Goal: Task Accomplishment & Management: Use online tool/utility

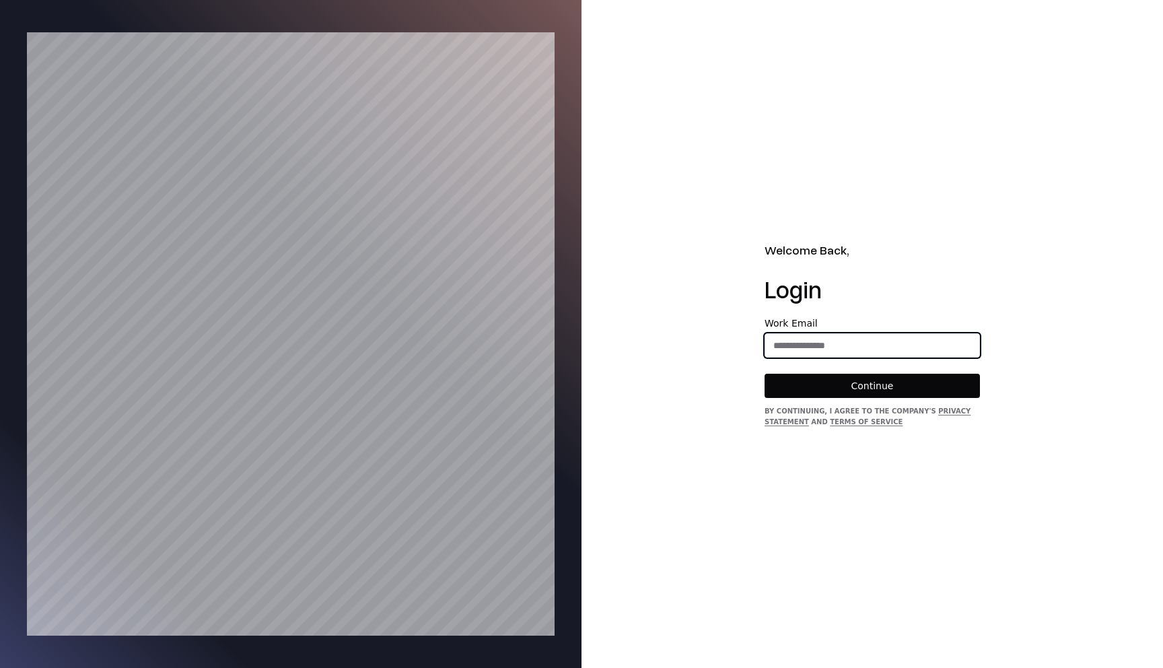
click at [818, 339] on input "email" at bounding box center [872, 345] width 214 height 24
type input "**********"
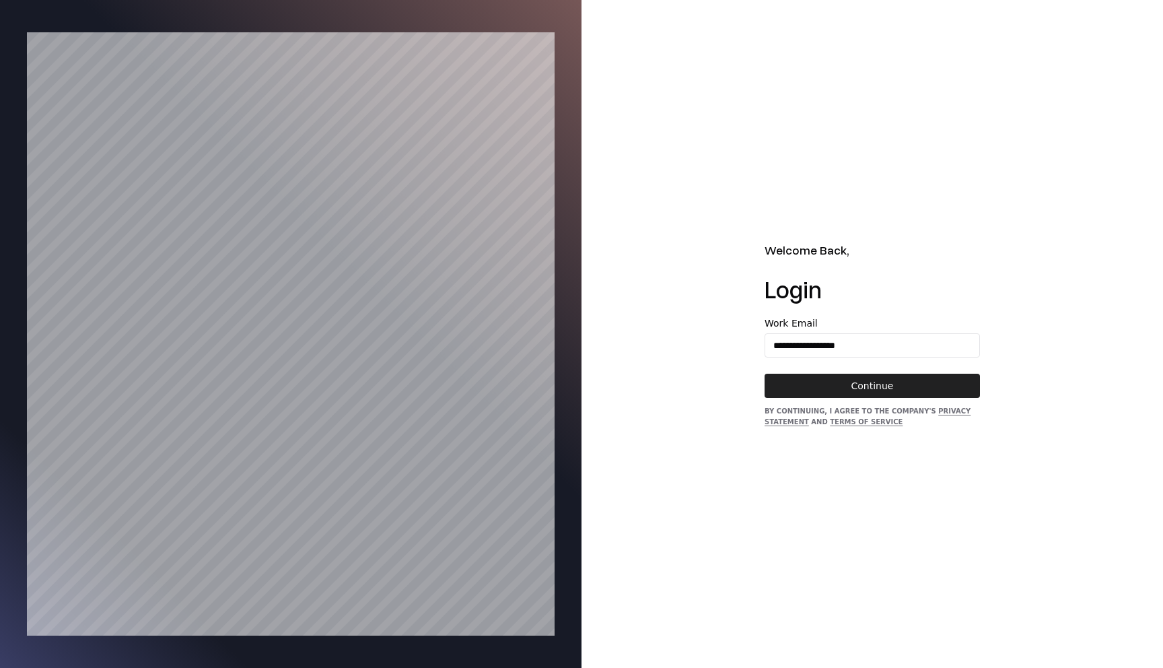
click at [862, 384] on button "Continue" at bounding box center [872, 386] width 215 height 24
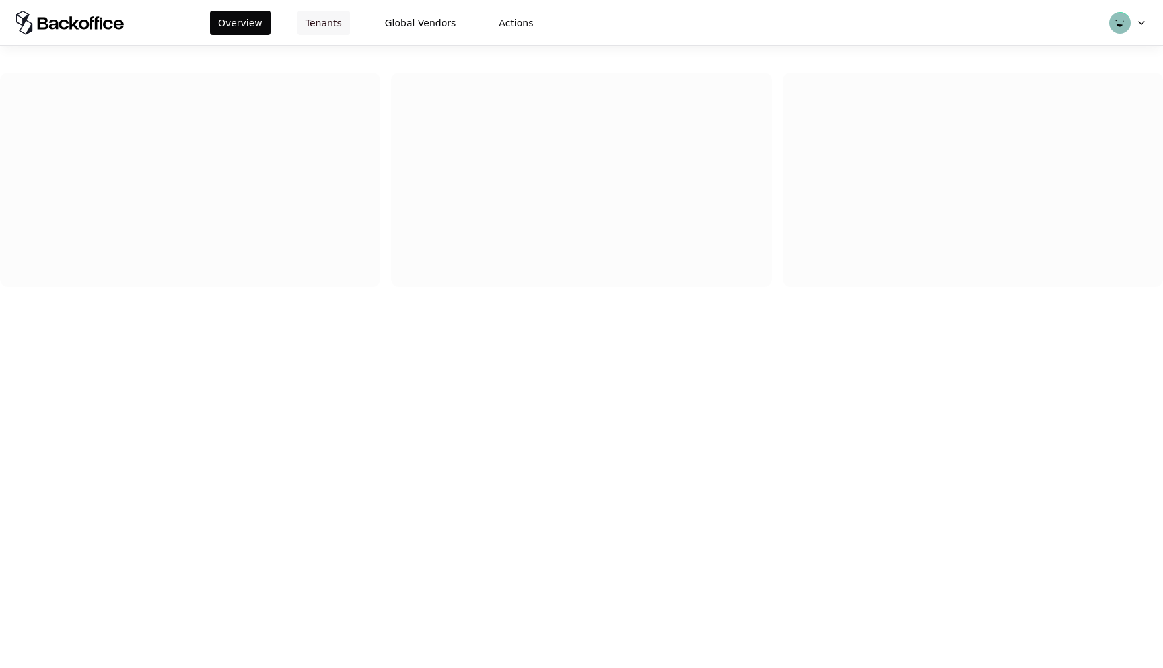
click at [303, 28] on button "Tenants" at bounding box center [324, 23] width 53 height 24
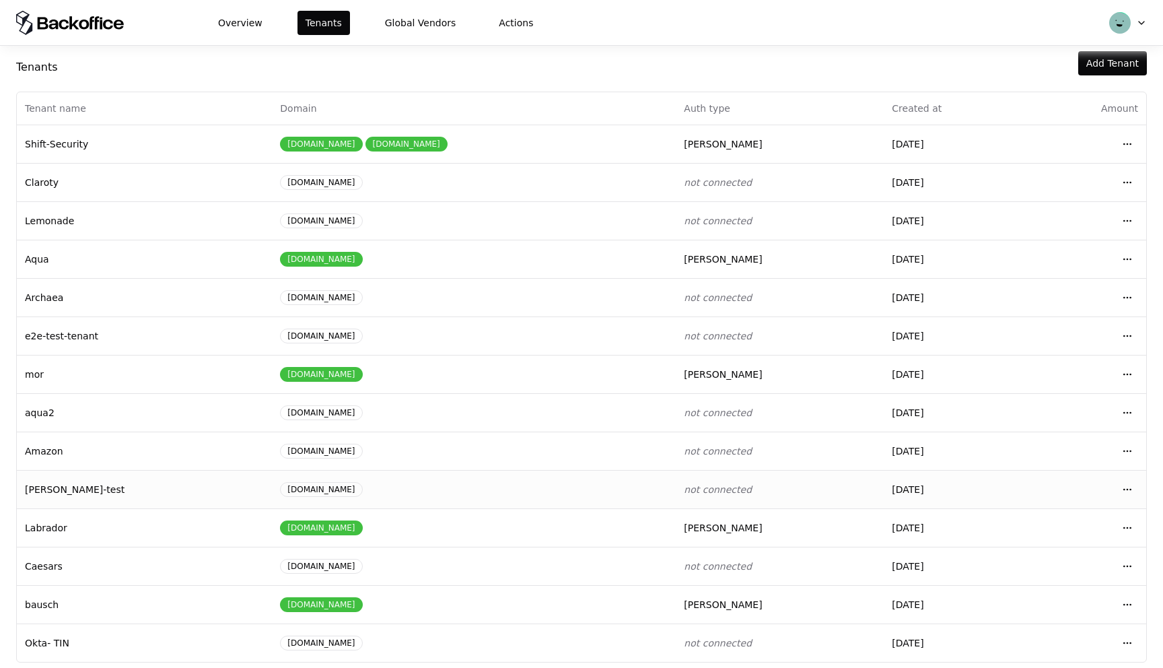
scroll to position [34, 0]
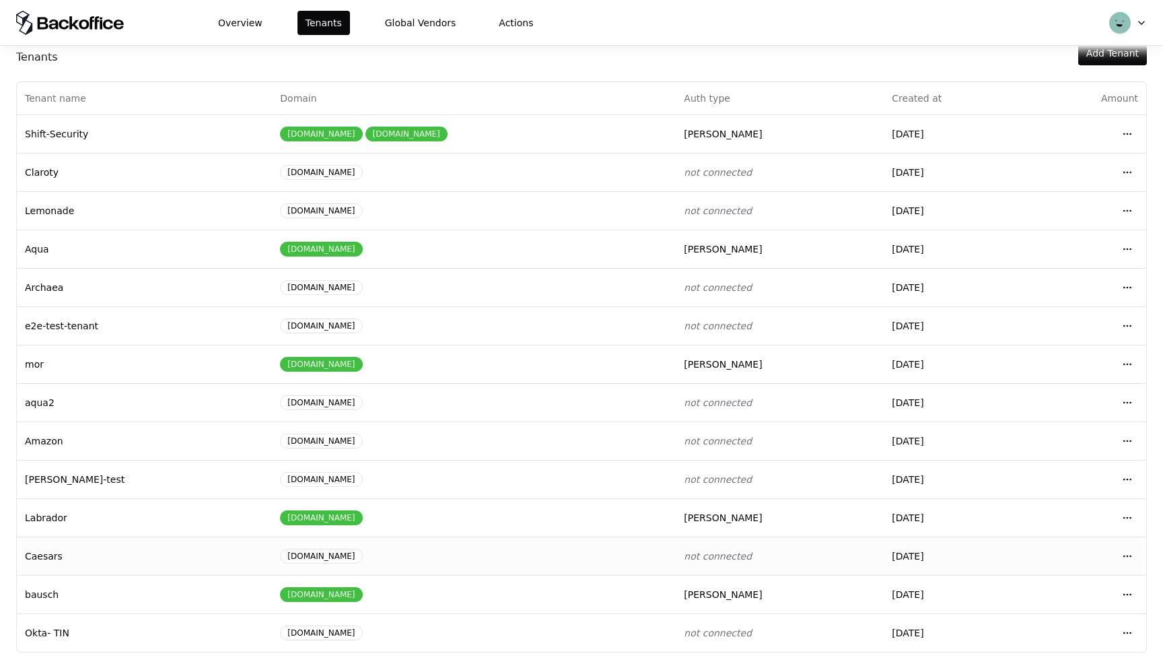
click at [141, 559] on td "Caesars" at bounding box center [144, 555] width 255 height 38
click at [413, 551] on div "[DOMAIN_NAME]" at bounding box center [474, 556] width 388 height 15
click at [1123, 554] on html "Overview Tenants Global Vendors Actions Tenants Add Tenant Tenant name Domain A…" at bounding box center [581, 334] width 1163 height 668
click at [1030, 500] on div "Login to tenant" at bounding box center [1068, 498] width 153 height 27
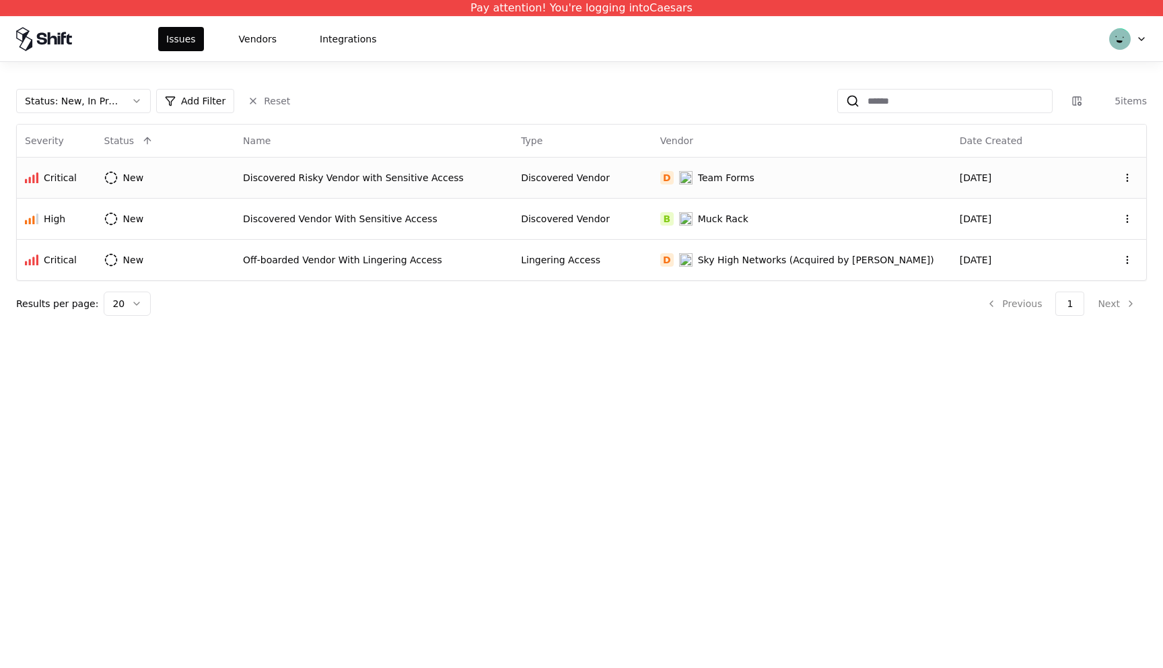
click at [481, 180] on div "Discovered Risky Vendor with Sensitive Access" at bounding box center [374, 177] width 262 height 13
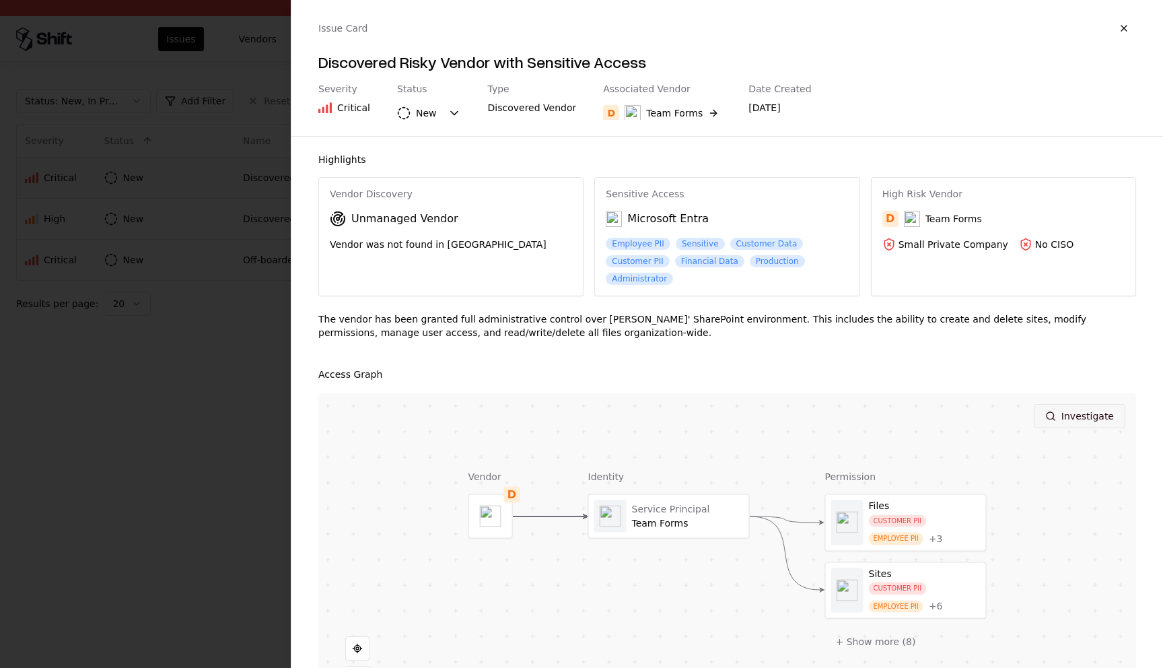
click at [1068, 421] on button "Investigate" at bounding box center [1080, 416] width 92 height 24
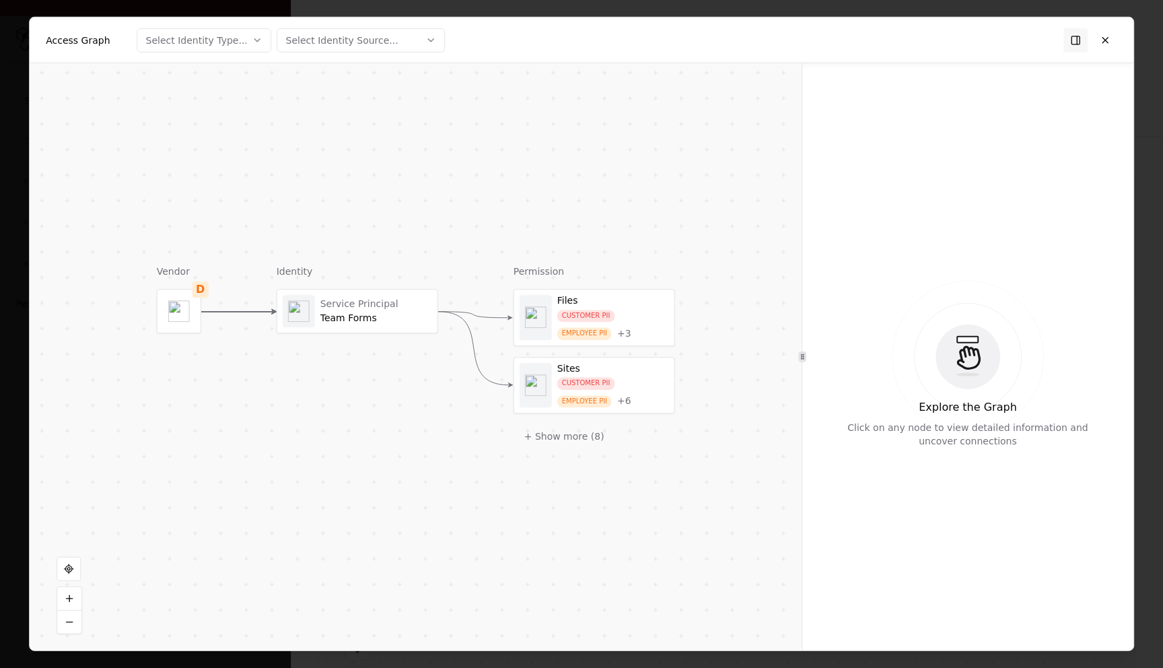
click at [408, 315] on div "Team Forms" at bounding box center [376, 318] width 112 height 12
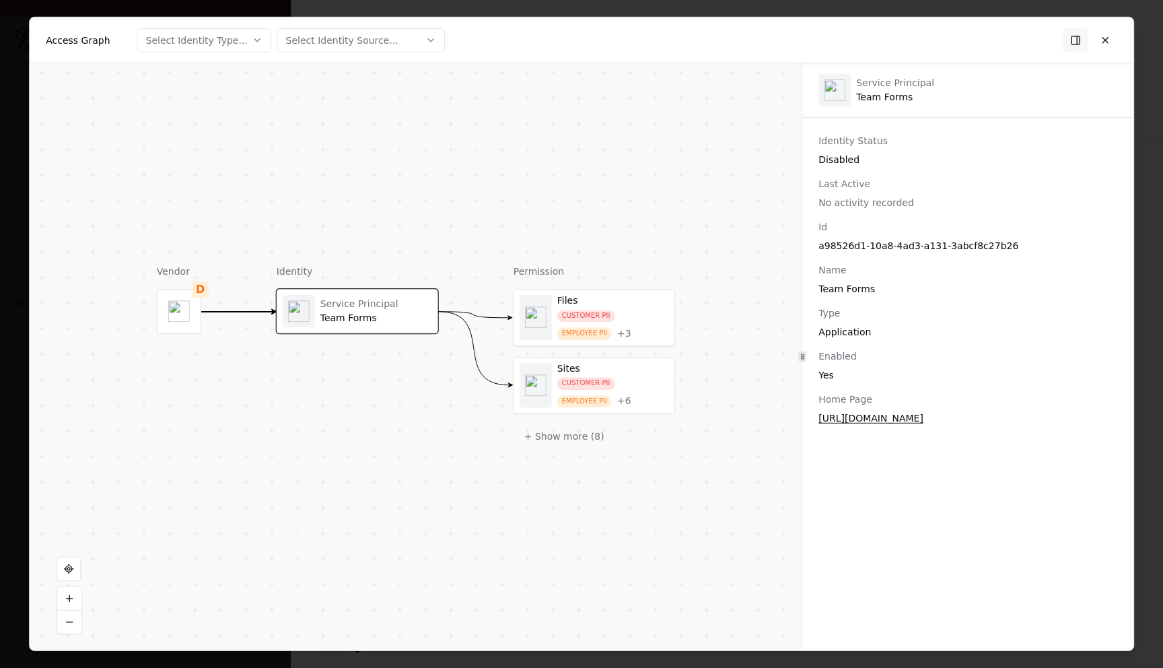
click at [642, 314] on div "CUSTOMER PII EMPLOYEE PII + 3" at bounding box center [613, 325] width 112 height 30
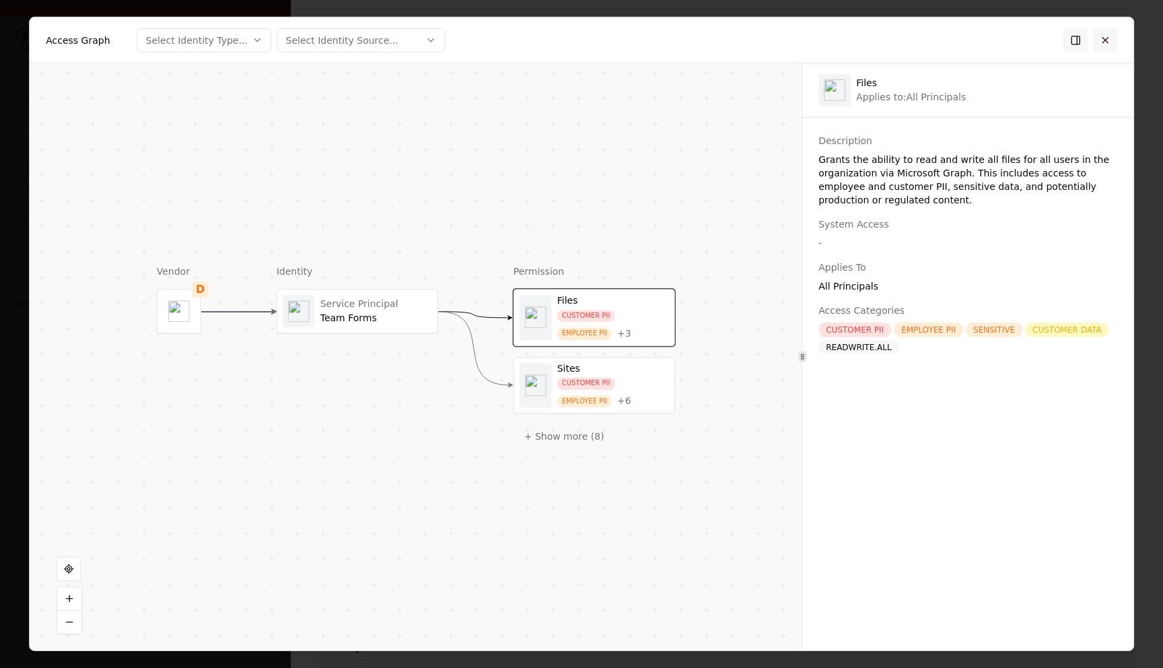
click at [1101, 40] on button at bounding box center [1105, 40] width 24 height 24
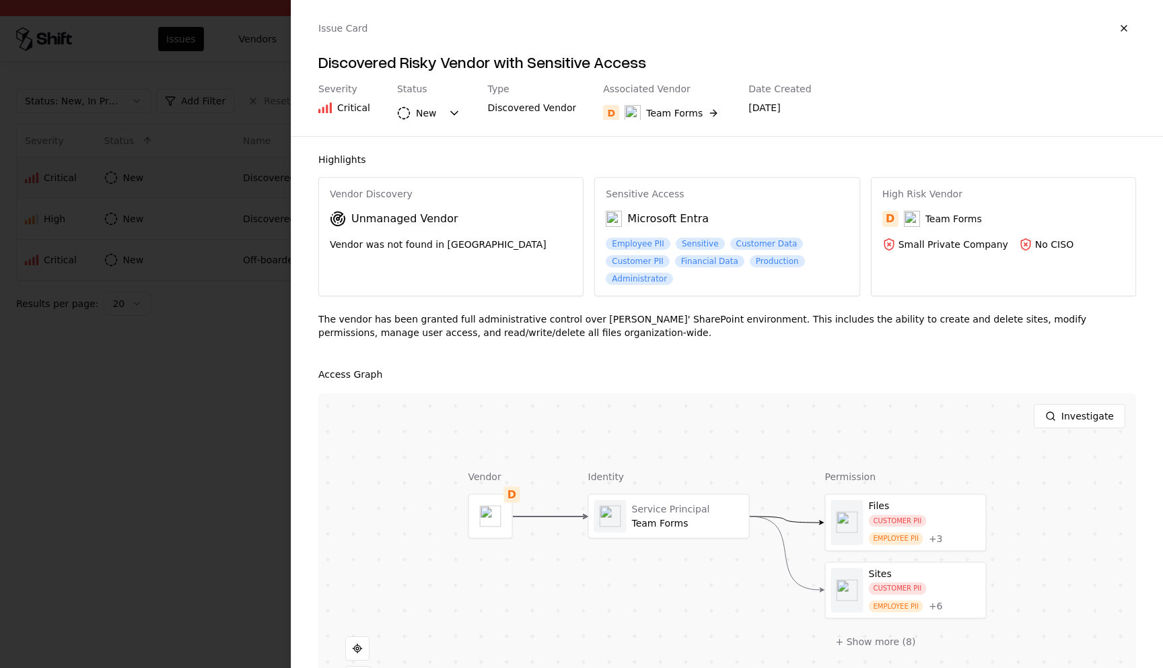
click at [79, 403] on div at bounding box center [581, 334] width 1163 height 668
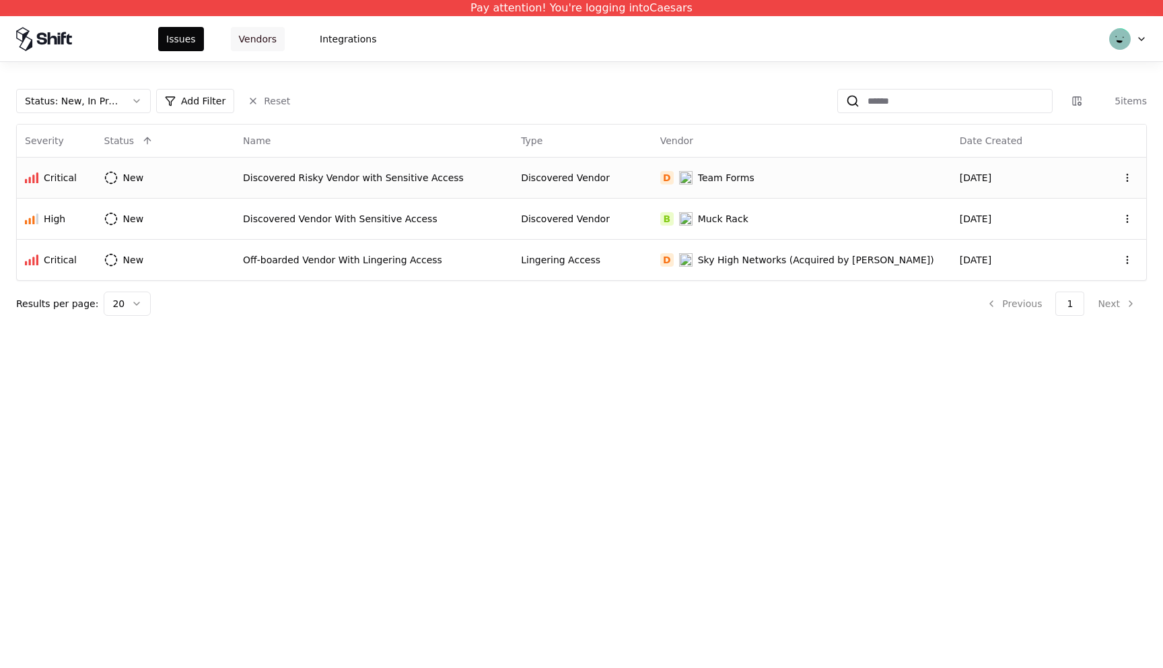
click at [268, 40] on button "Vendors" at bounding box center [258, 39] width 54 height 24
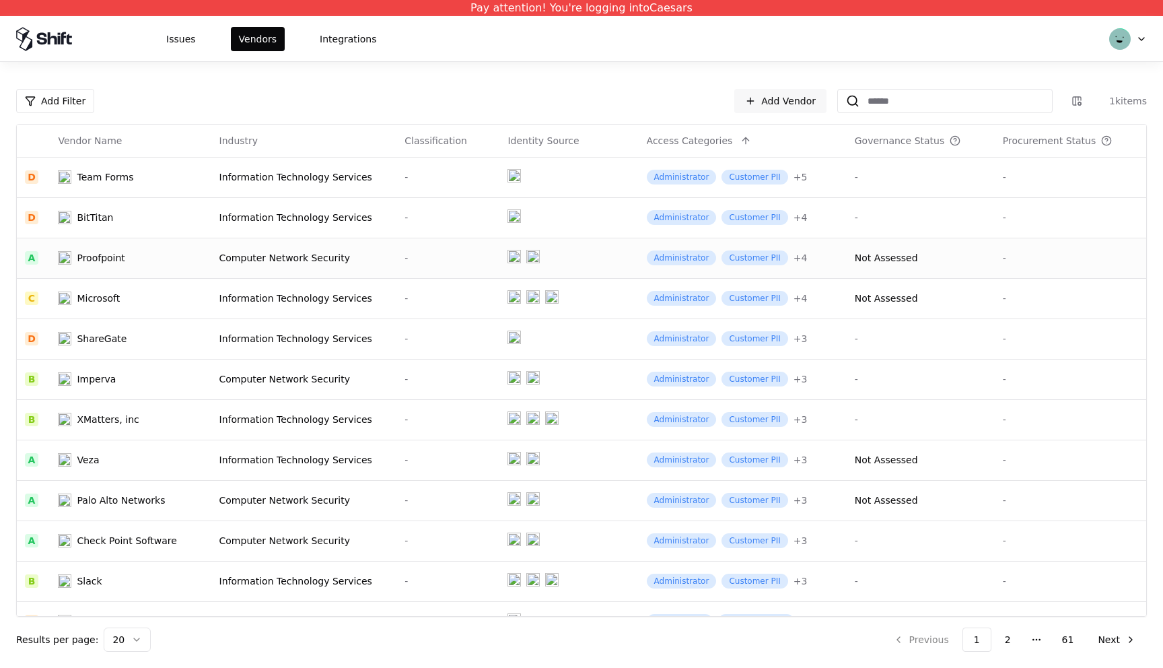
click at [312, 254] on div "Computer Network Security" at bounding box center [304, 257] width 170 height 13
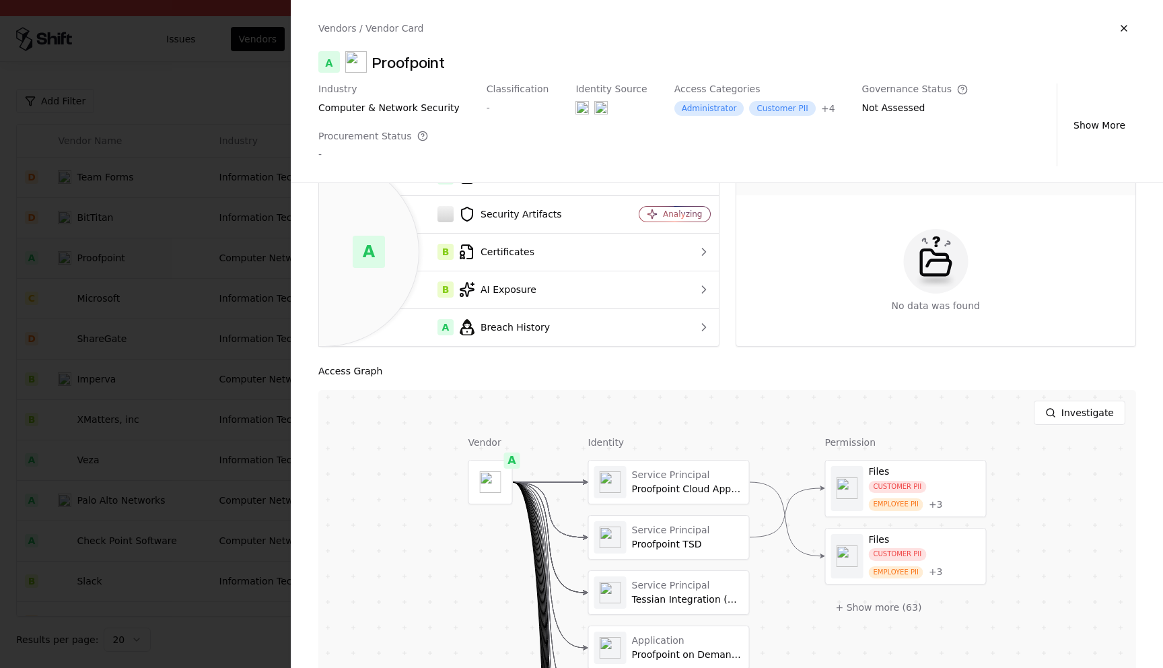
scroll to position [77, 0]
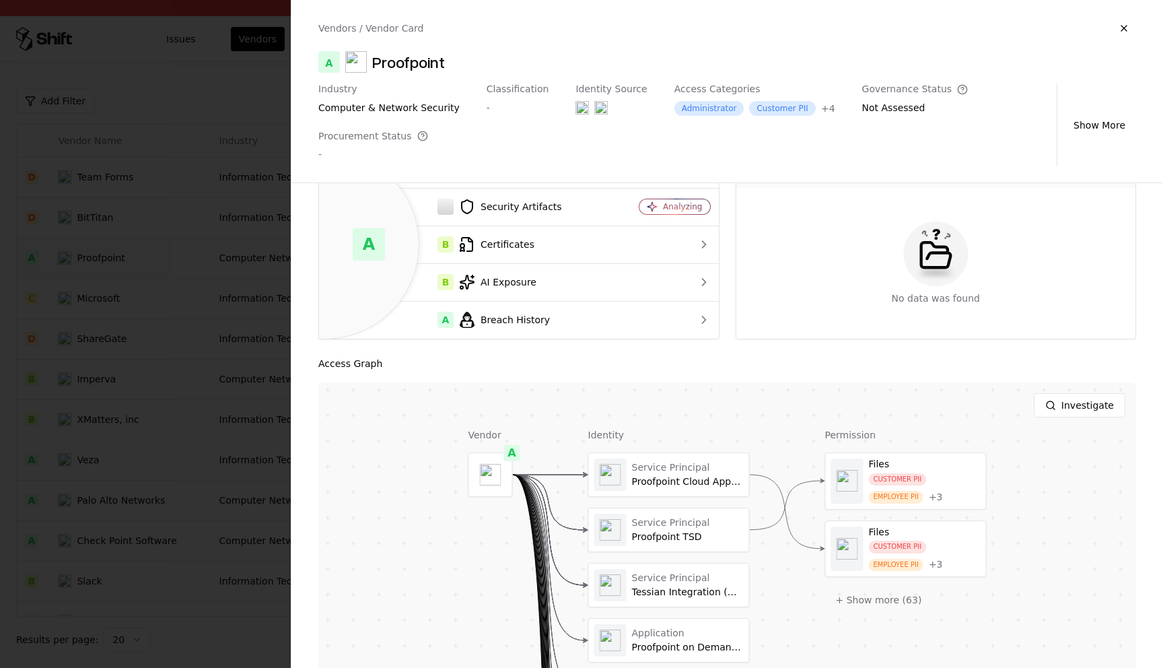
click at [704, 423] on div "Investigate" at bounding box center [727, 405] width 818 height 46
click at [1097, 396] on button "Investigate" at bounding box center [1080, 405] width 92 height 24
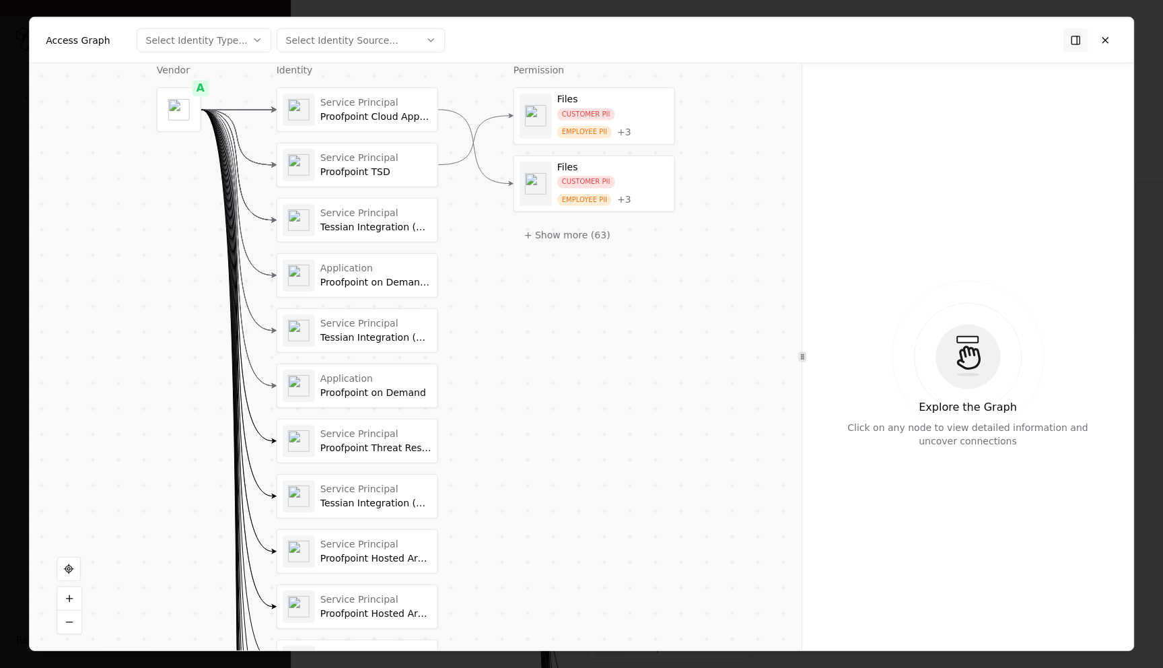
click at [361, 114] on div "Proofpoint Cloud App Security (includes CAD and CASB)" at bounding box center [376, 117] width 112 height 12
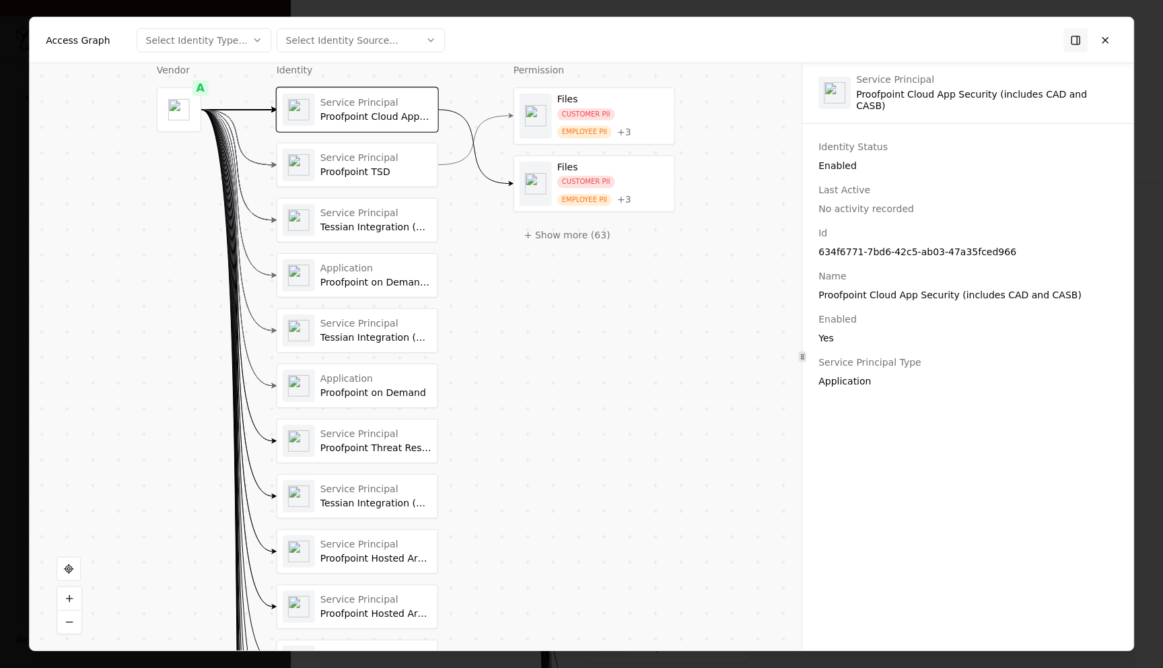
click at [640, 106] on div "Files CUSTOMER PII EMPLOYEE PII + 3" at bounding box center [613, 116] width 112 height 45
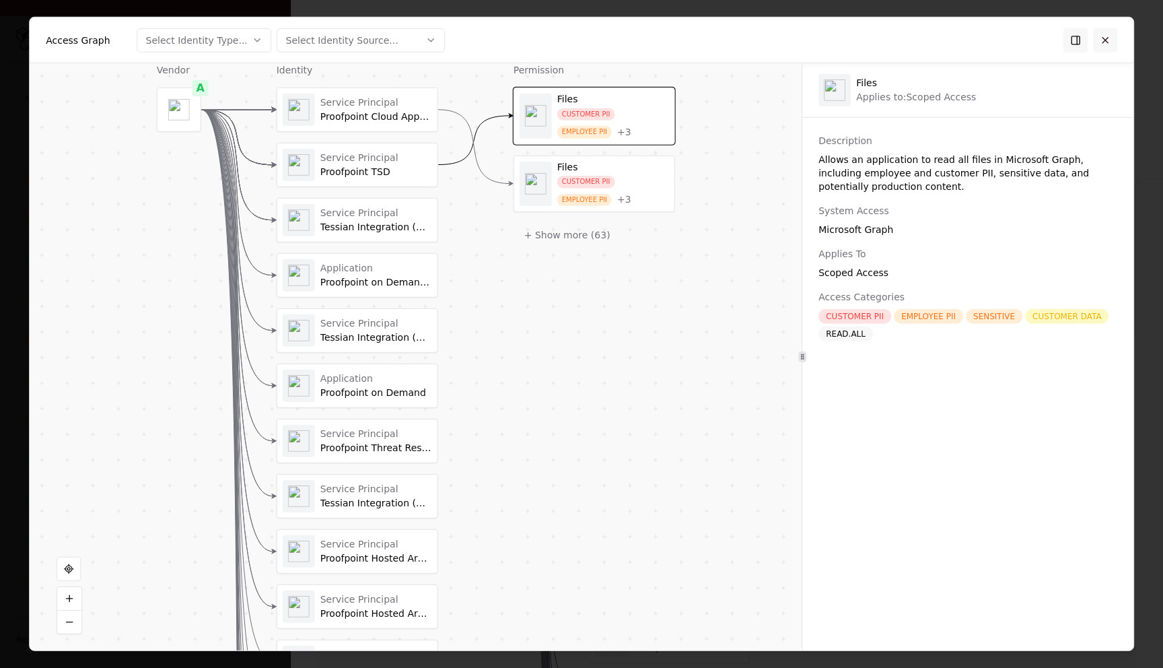
click at [1114, 44] on button at bounding box center [1105, 40] width 24 height 24
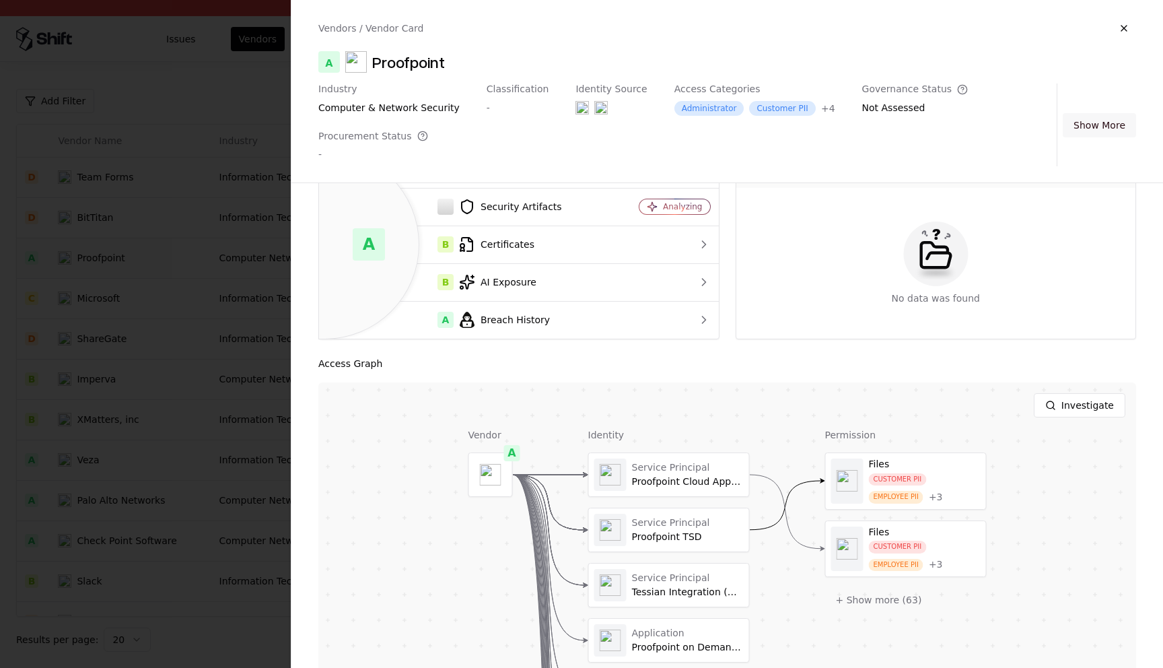
click at [1088, 129] on button "Show More" at bounding box center [1099, 125] width 73 height 24
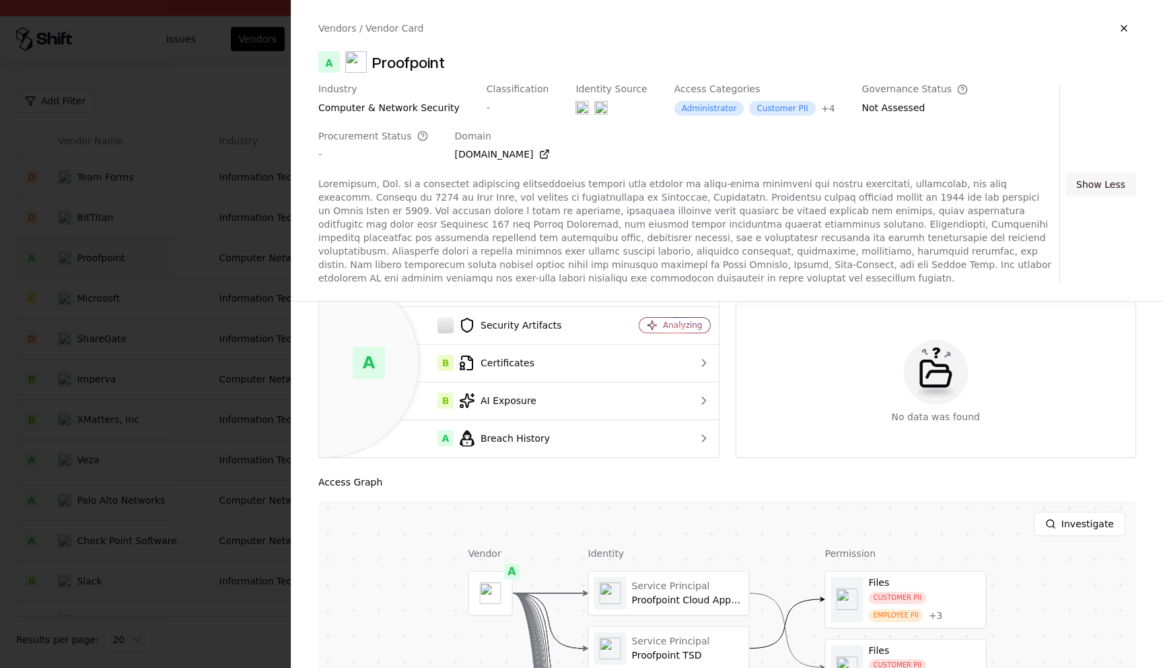
click at [1093, 185] on button "Show Less" at bounding box center [1101, 184] width 71 height 24
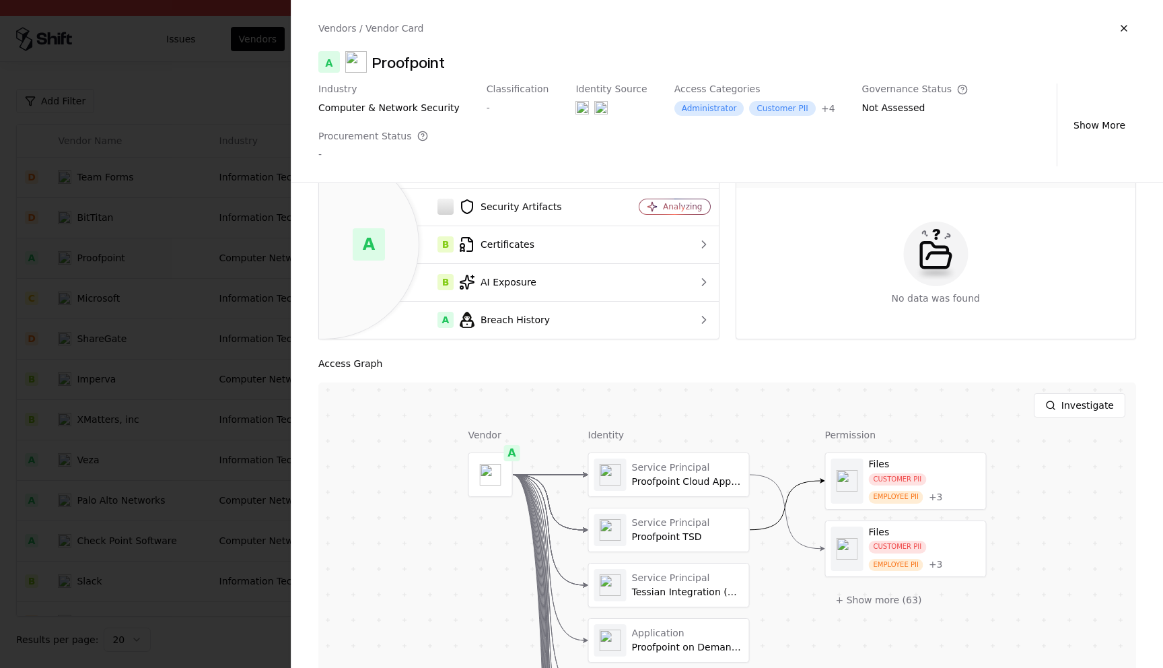
click at [209, 90] on div at bounding box center [581, 334] width 1163 height 668
